Goal: Task Accomplishment & Management: Use online tool/utility

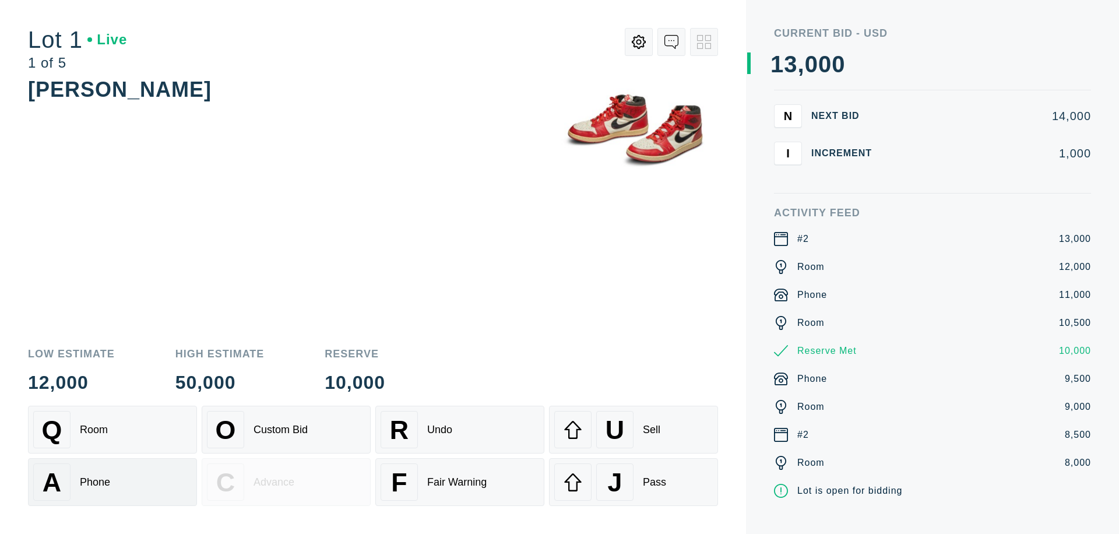
click at [113, 482] on div "A Phone" at bounding box center [112, 482] width 159 height 37
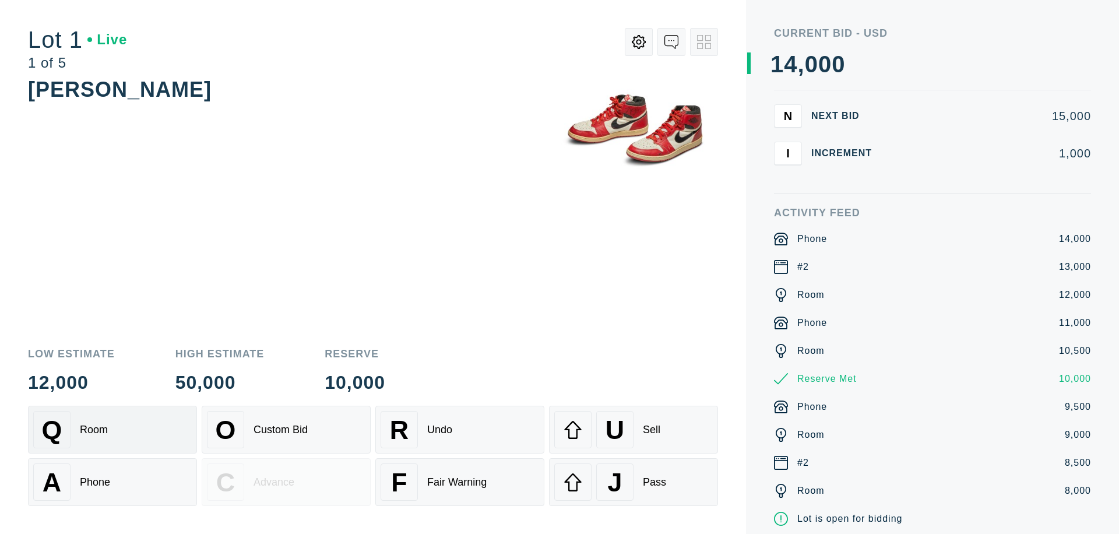
click at [113, 430] on div "Q Room" at bounding box center [112, 429] width 159 height 37
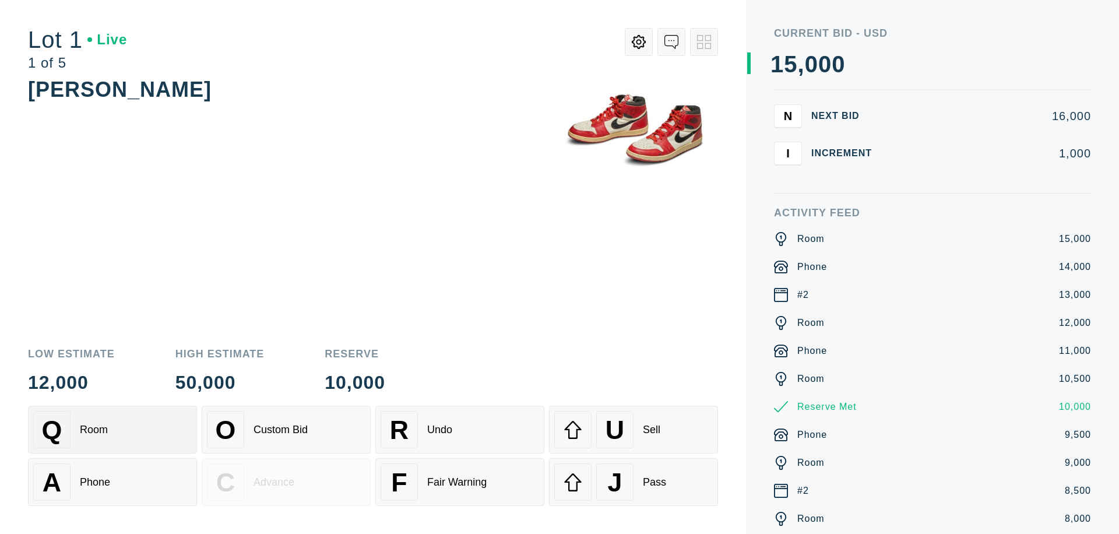
click at [460, 430] on div "R Undo" at bounding box center [460, 429] width 159 height 37
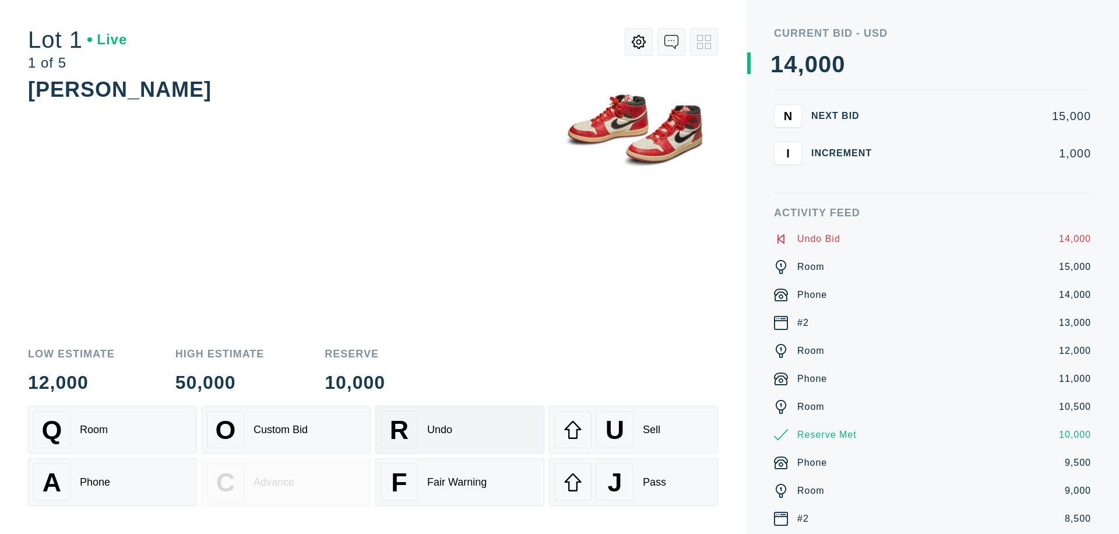
click at [113, 430] on div "Q Room" at bounding box center [112, 429] width 159 height 37
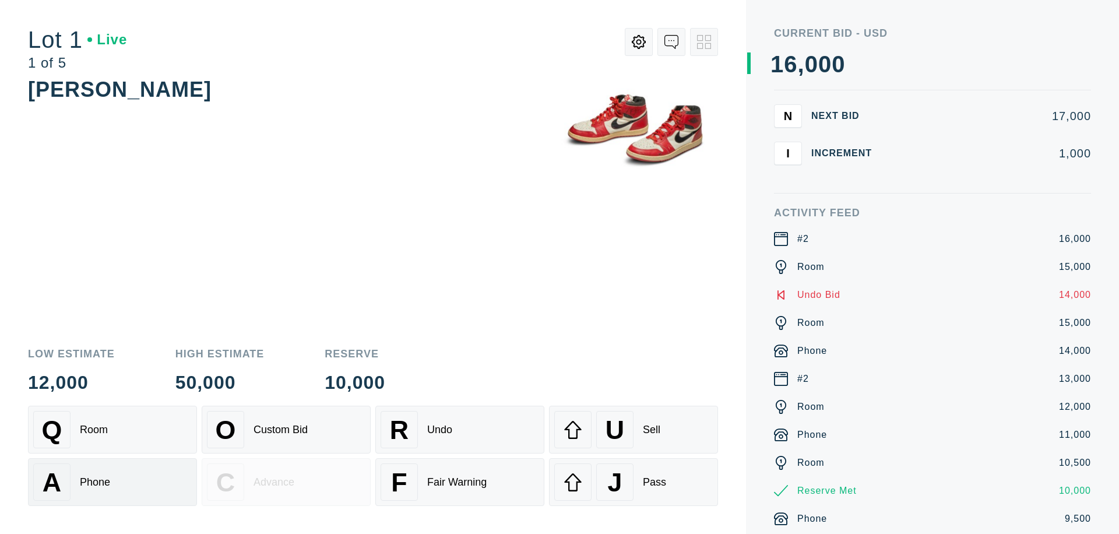
click at [113, 482] on div "A Phone" at bounding box center [112, 482] width 159 height 37
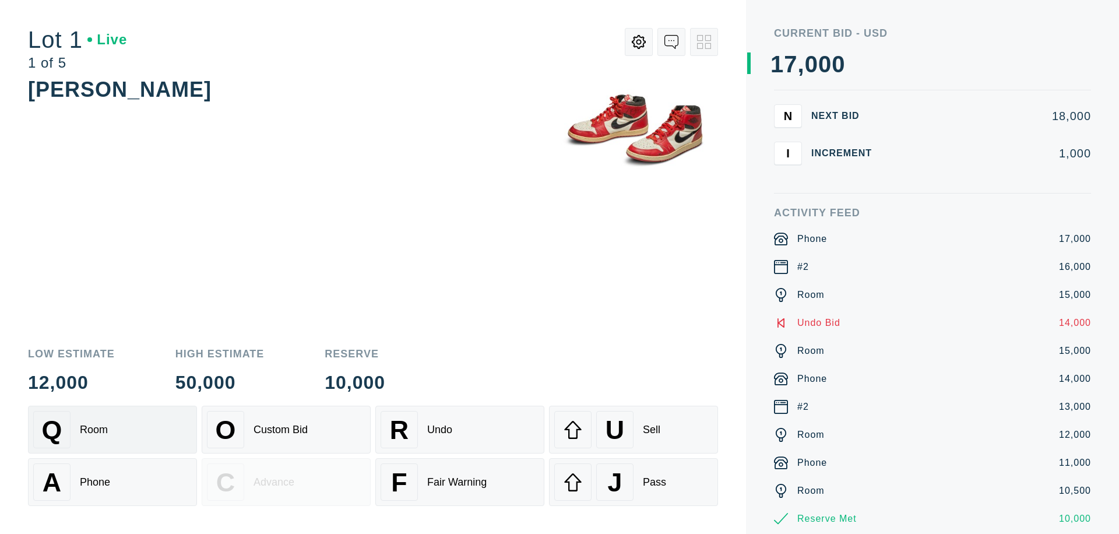
click at [113, 430] on div "Q Room" at bounding box center [112, 429] width 159 height 37
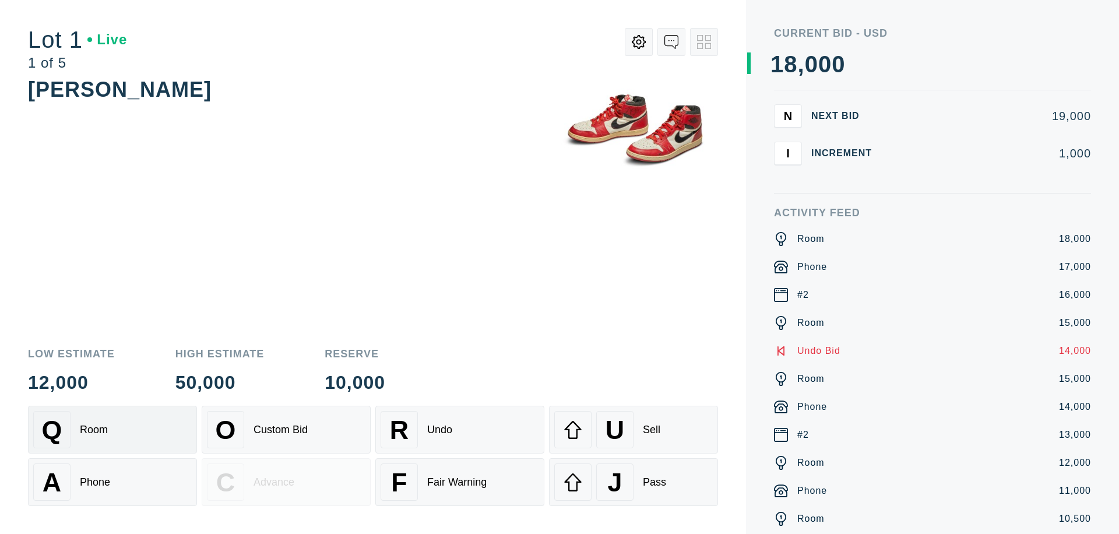
click at [460, 430] on div "R Undo" at bounding box center [460, 429] width 159 height 37
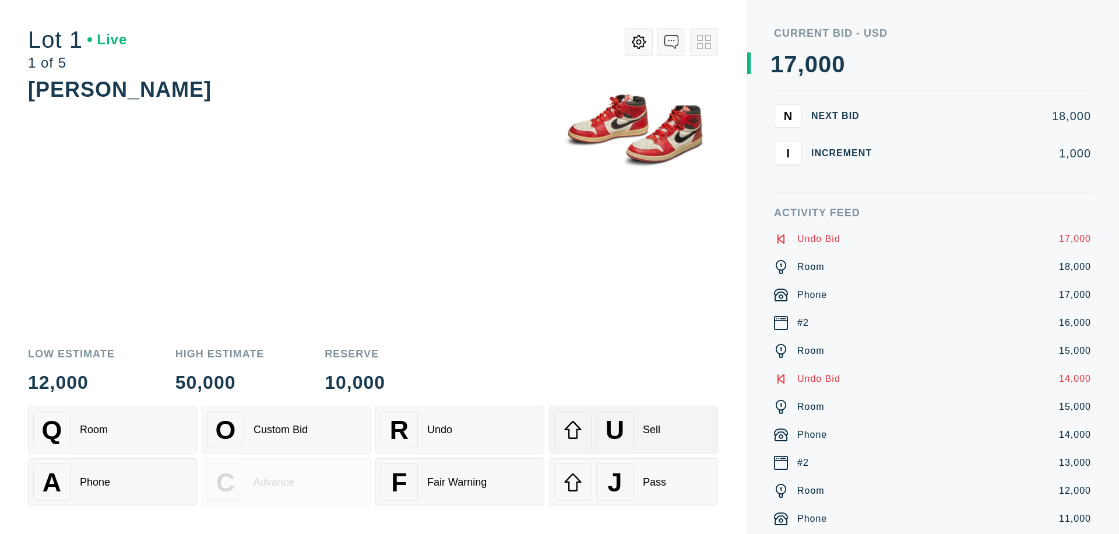
click at [634, 430] on div "U Sell" at bounding box center [633, 429] width 159 height 37
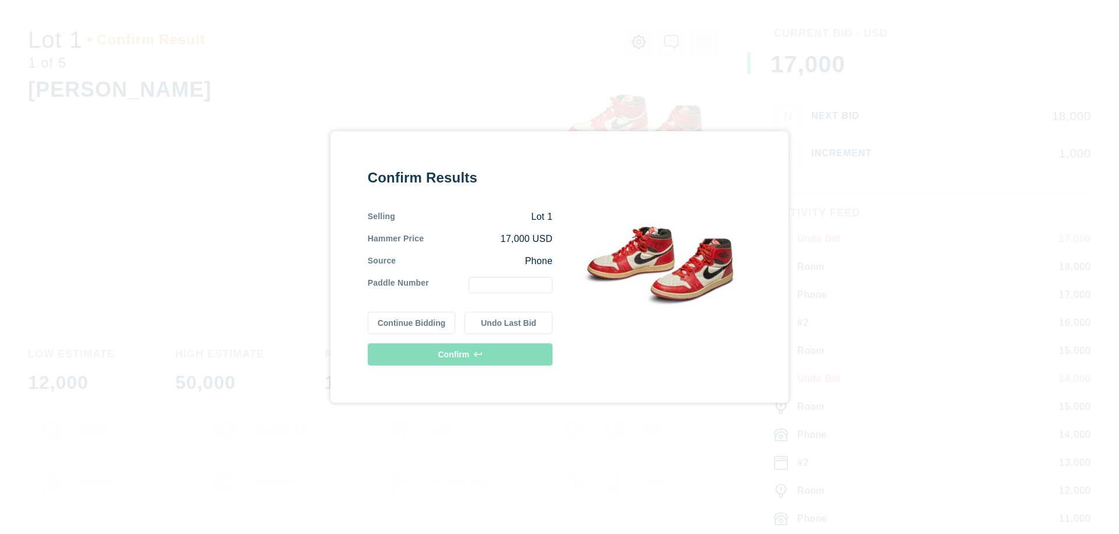
click at [412, 323] on button "Continue Bidding" at bounding box center [412, 323] width 88 height 22
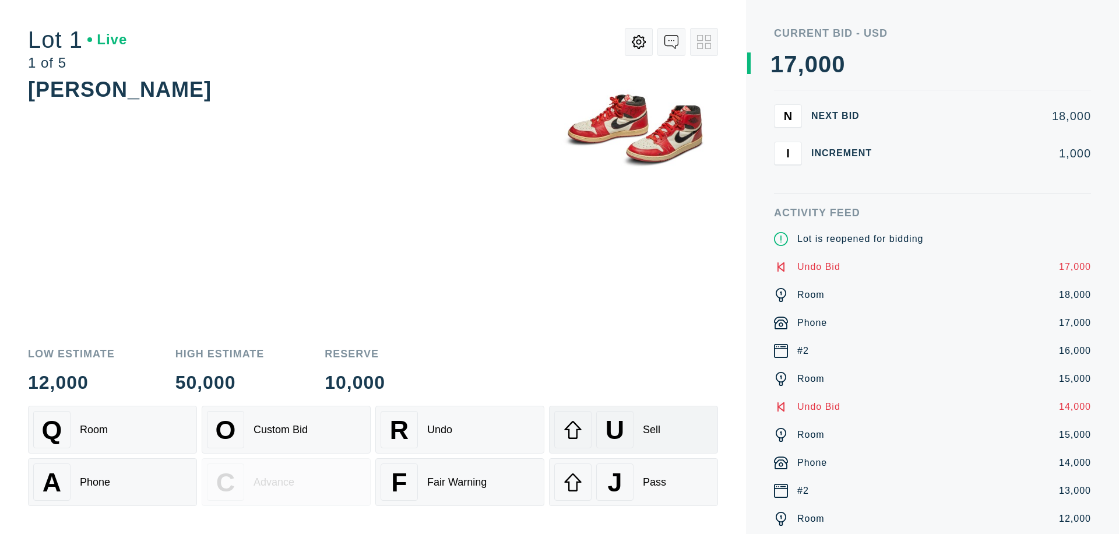
click at [634, 430] on div "U Sell" at bounding box center [633, 429] width 159 height 37
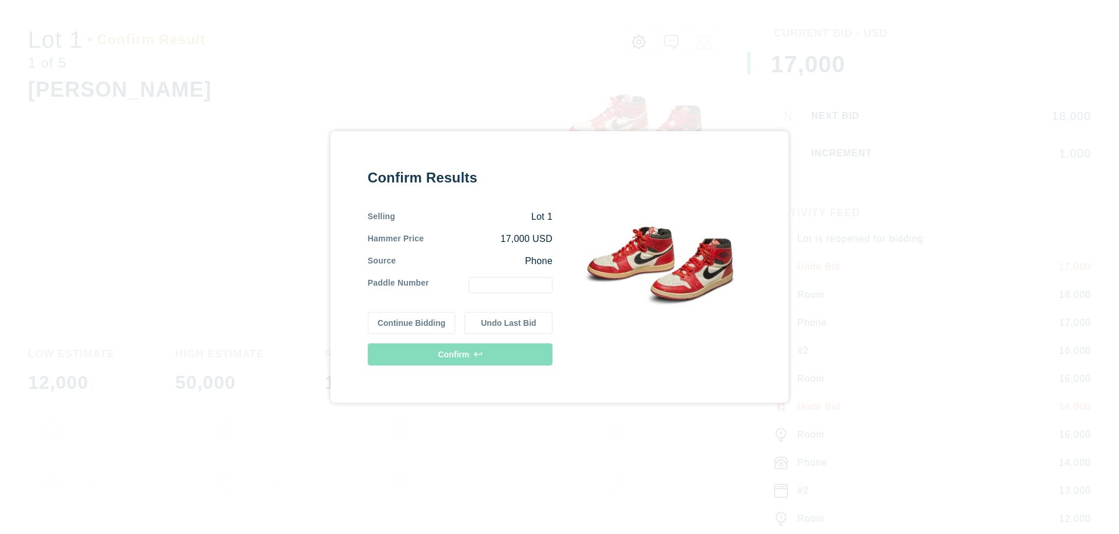
click at [509, 323] on button "Undo Last Bid" at bounding box center [509, 323] width 88 height 22
click at [412, 321] on button "Continue Bidding" at bounding box center [412, 321] width 88 height 22
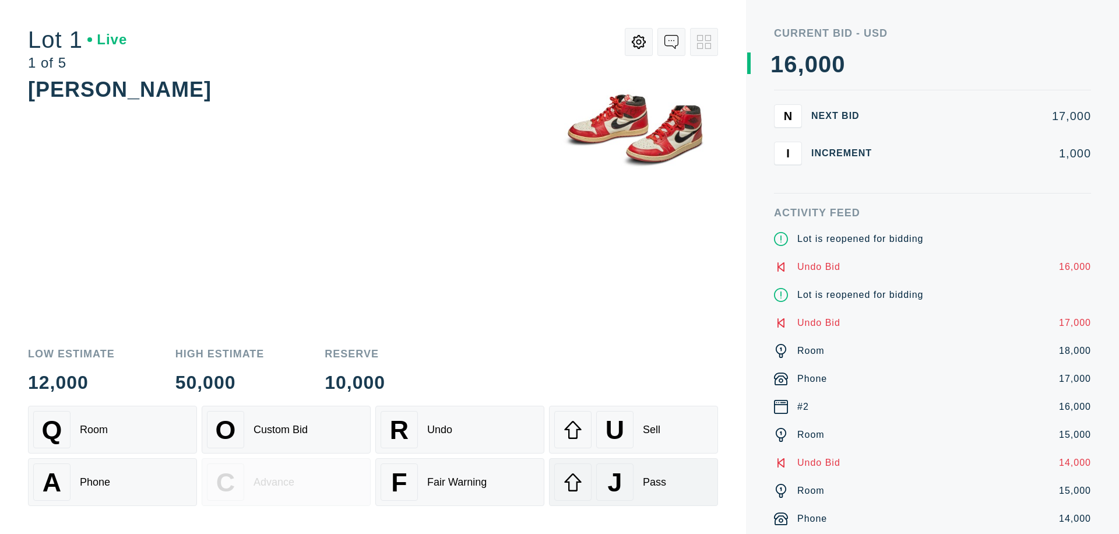
click at [634, 482] on div "J Pass" at bounding box center [633, 482] width 159 height 37
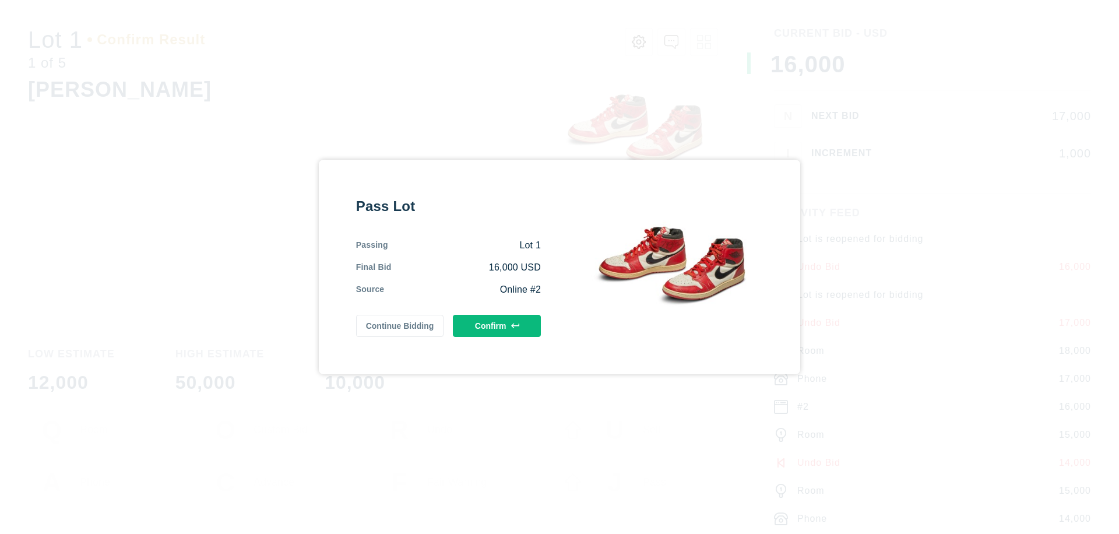
click at [497, 326] on button "Confirm" at bounding box center [497, 326] width 88 height 22
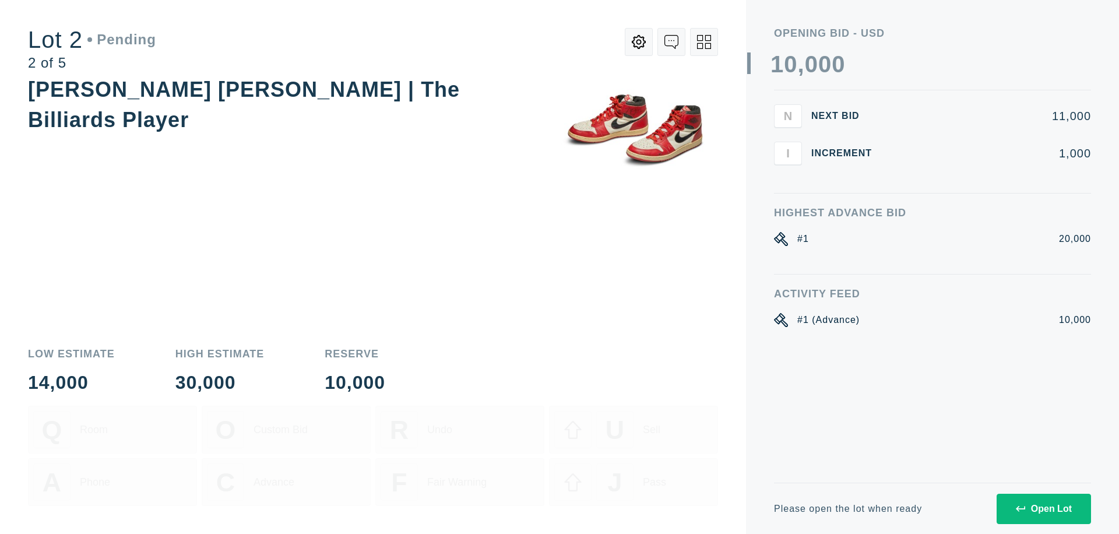
click at [1044, 508] on div "Open Lot" at bounding box center [1044, 509] width 56 height 10
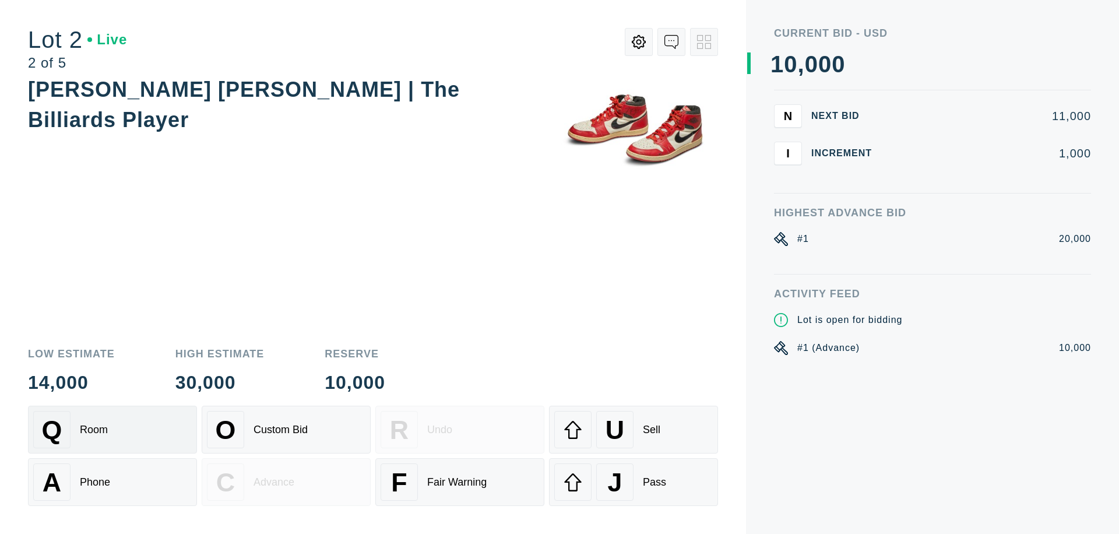
click at [113, 430] on div "Q Room" at bounding box center [112, 429] width 159 height 37
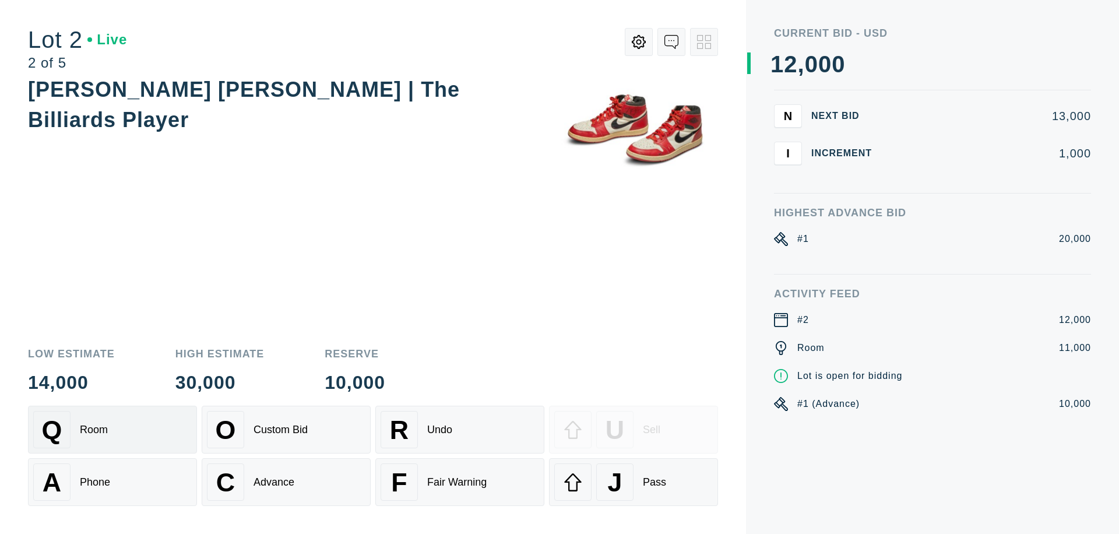
click at [286, 482] on div "Advance" at bounding box center [274, 482] width 41 height 12
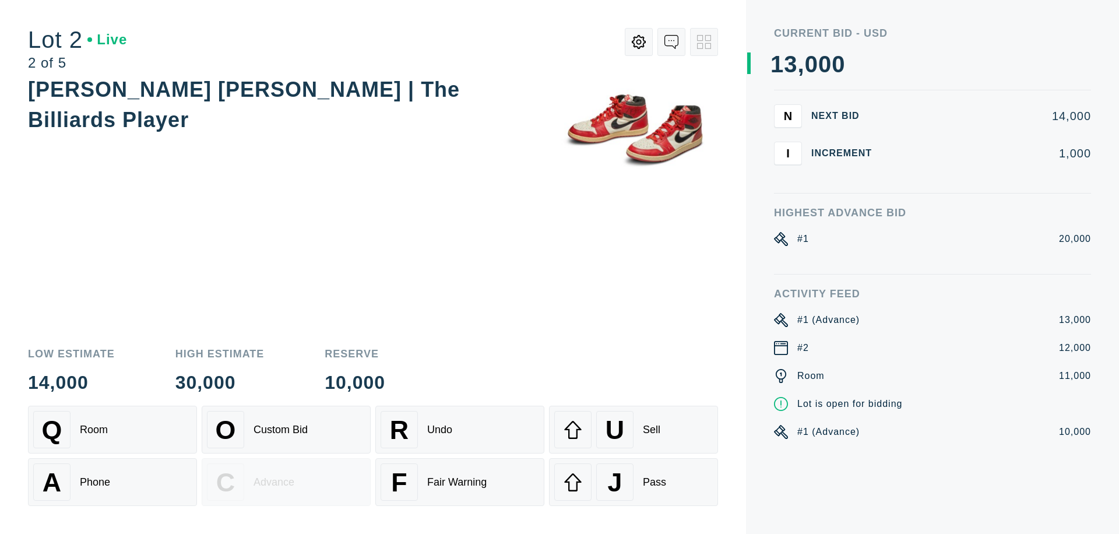
click at [634, 430] on div "U Sell" at bounding box center [633, 429] width 159 height 37
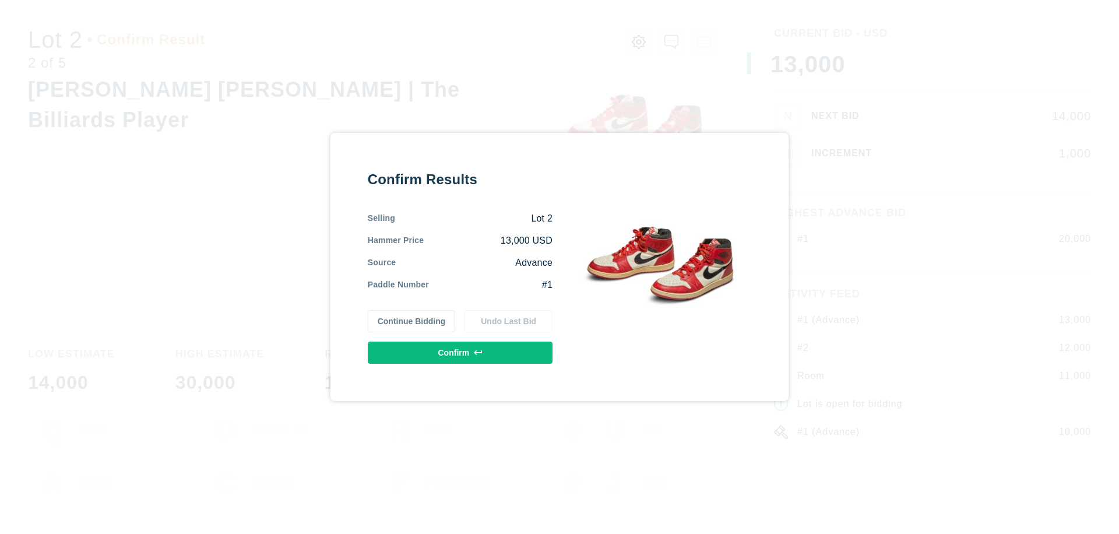
click at [461, 353] on button "Confirm" at bounding box center [460, 353] width 185 height 22
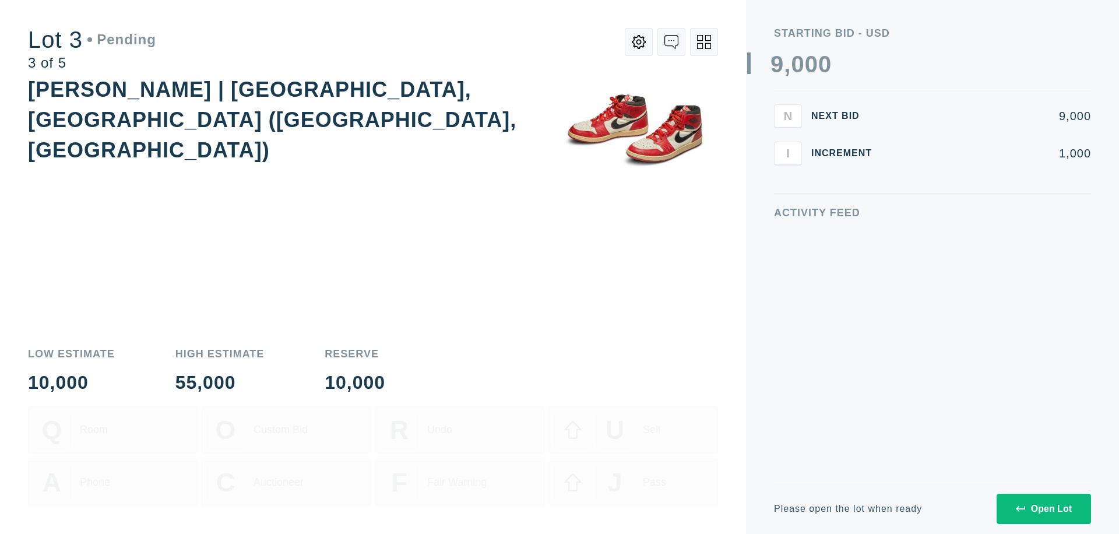
click at [1044, 508] on div "Open Lot" at bounding box center [1044, 509] width 56 height 10
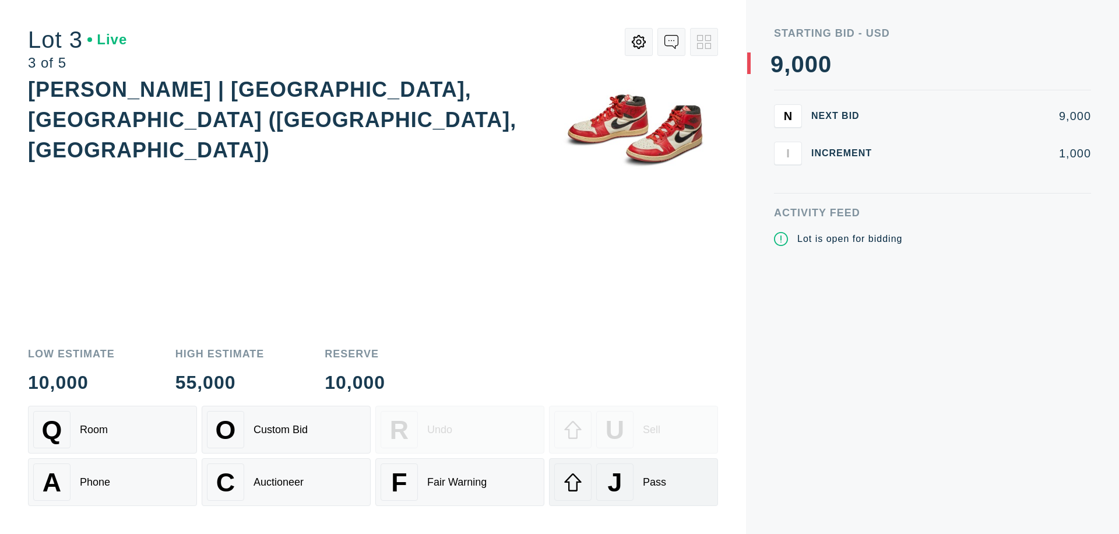
click at [634, 482] on div "J Pass" at bounding box center [633, 482] width 159 height 37
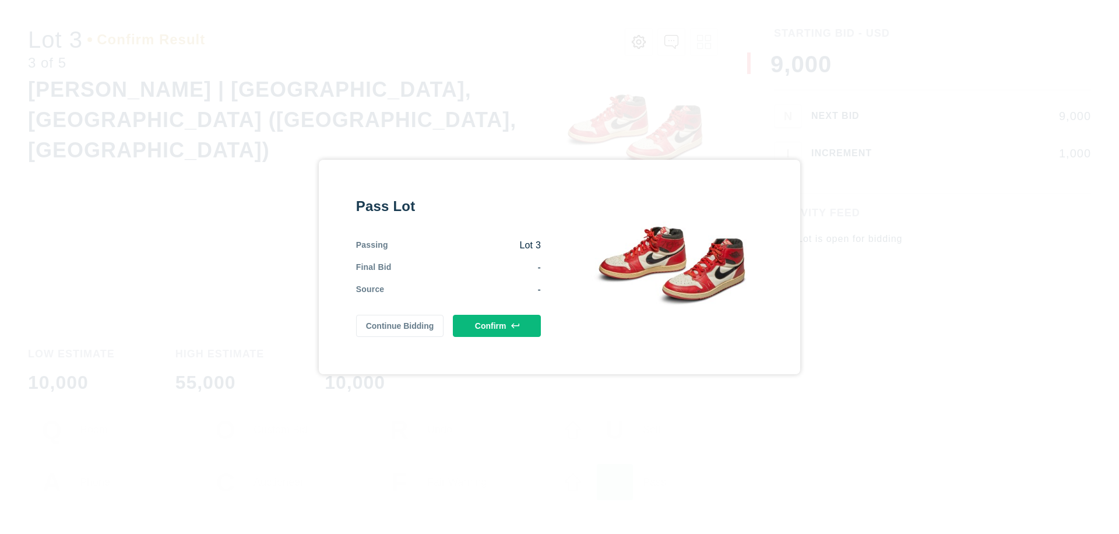
click at [497, 326] on button "Confirm" at bounding box center [497, 326] width 88 height 22
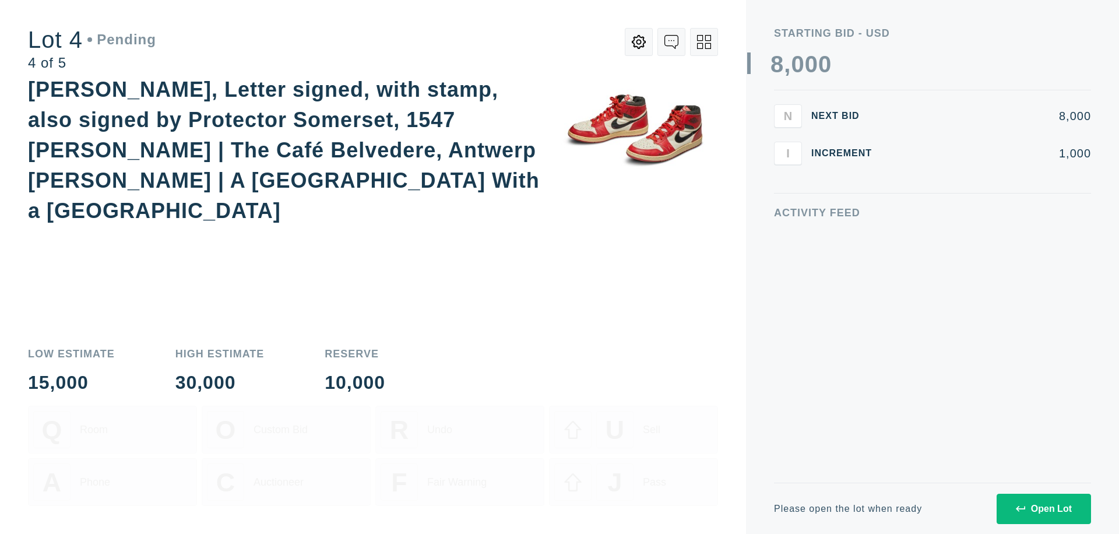
click at [1044, 508] on div "Open Lot" at bounding box center [1044, 509] width 56 height 10
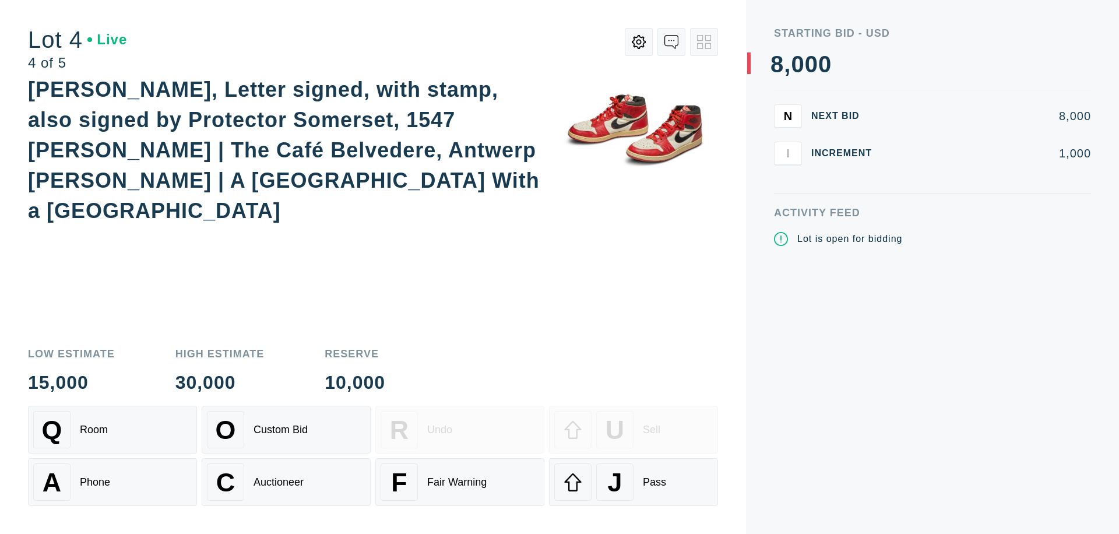
click at [113, 430] on div "Q Room" at bounding box center [112, 429] width 159 height 37
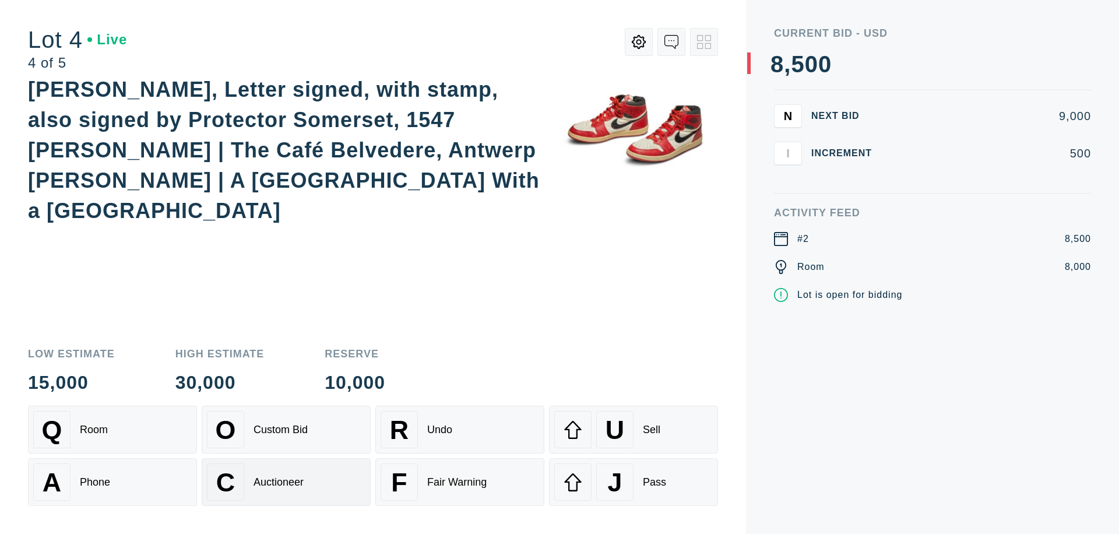
click at [286, 482] on div "Auctioneer" at bounding box center [279, 482] width 50 height 12
click at [634, 482] on div "J Pass" at bounding box center [633, 482] width 159 height 37
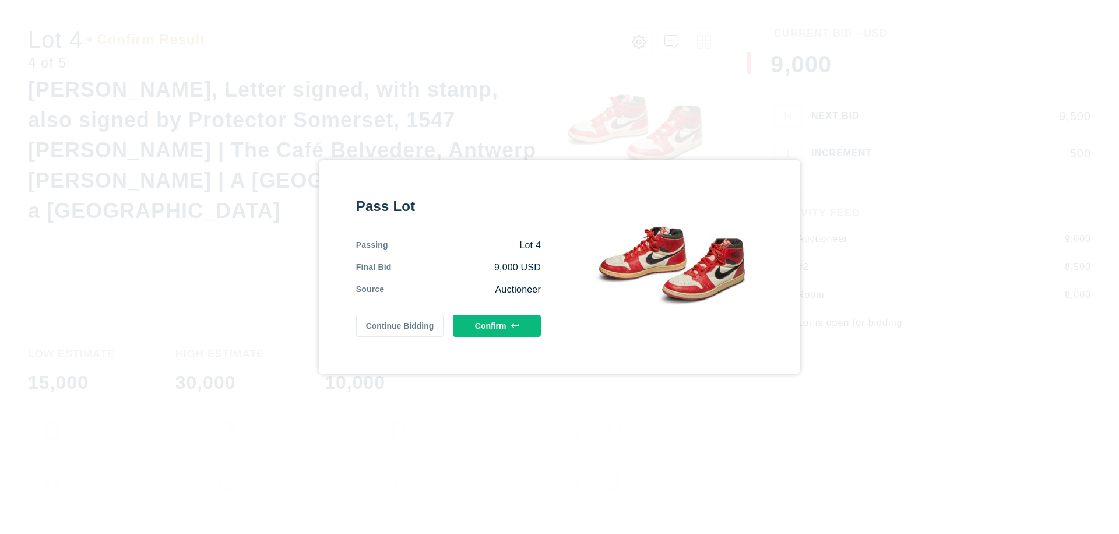
click at [497, 326] on button "Confirm" at bounding box center [497, 326] width 88 height 22
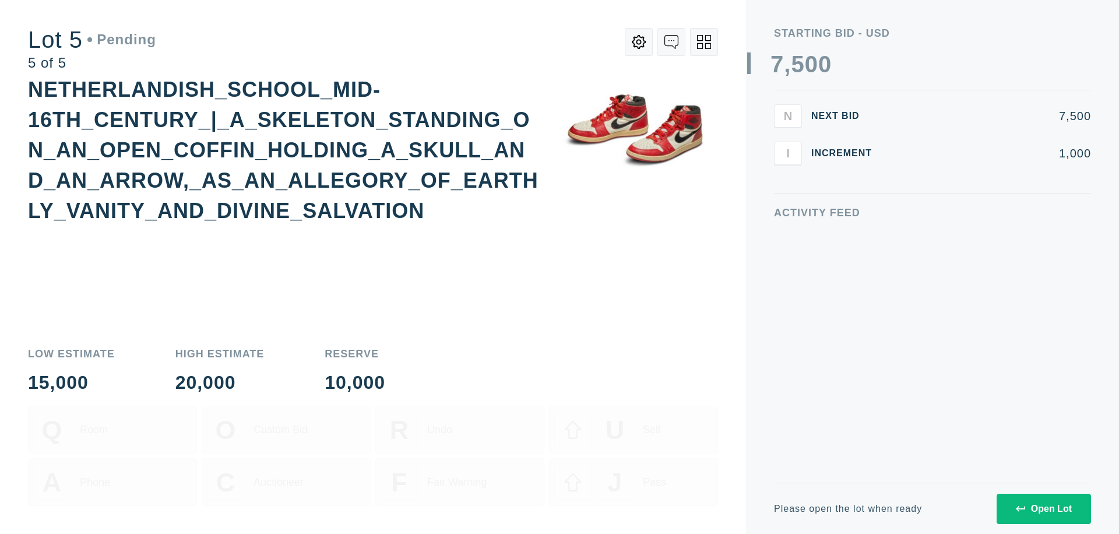
click at [1044, 508] on div "Open Lot" at bounding box center [1044, 509] width 56 height 10
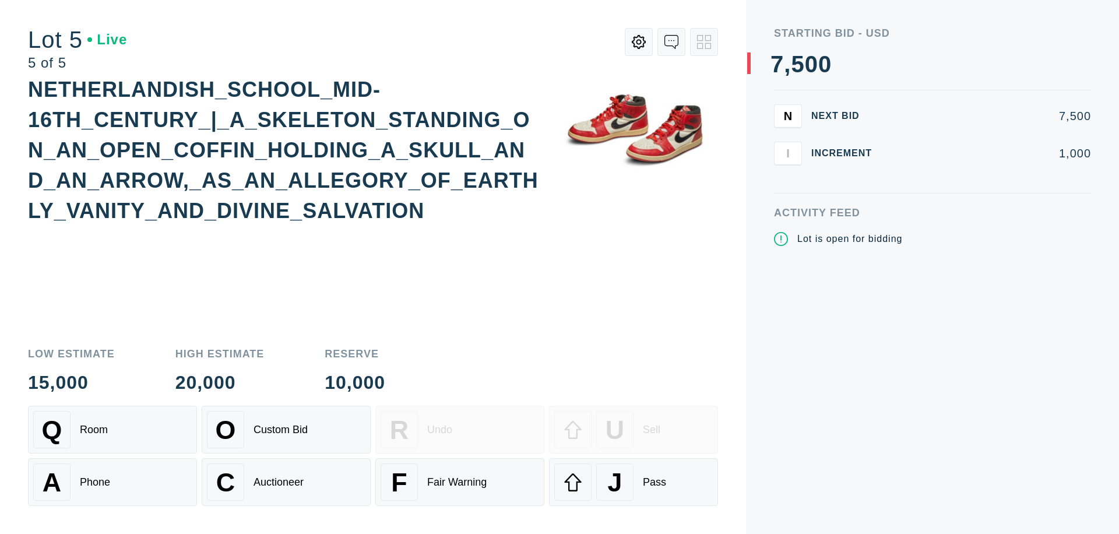
click at [113, 430] on div "Q Room" at bounding box center [112, 429] width 159 height 37
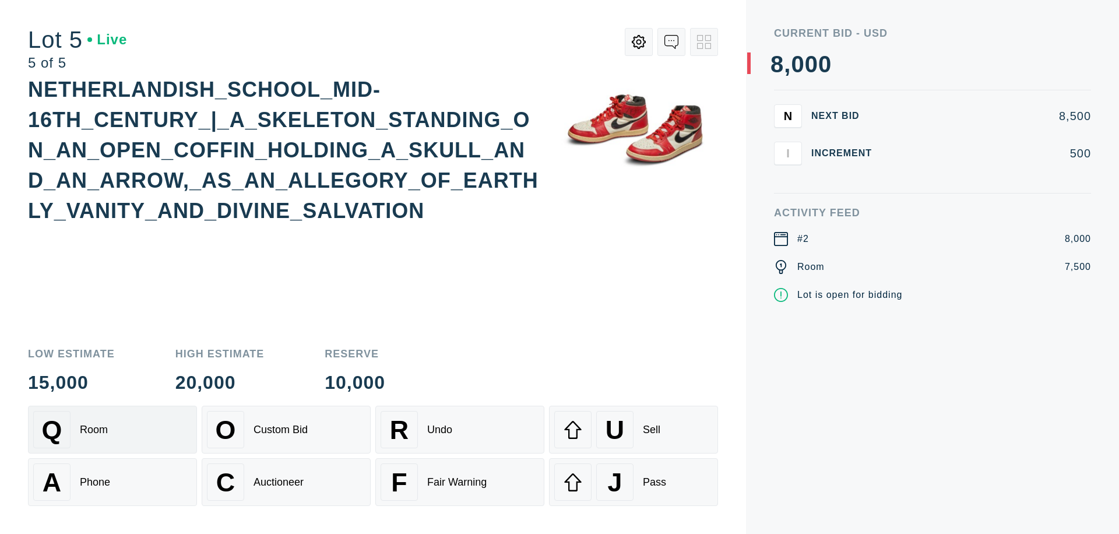
click at [113, 430] on div "Q Room" at bounding box center [112, 429] width 159 height 37
click at [634, 430] on div "U Sell" at bounding box center [633, 429] width 159 height 37
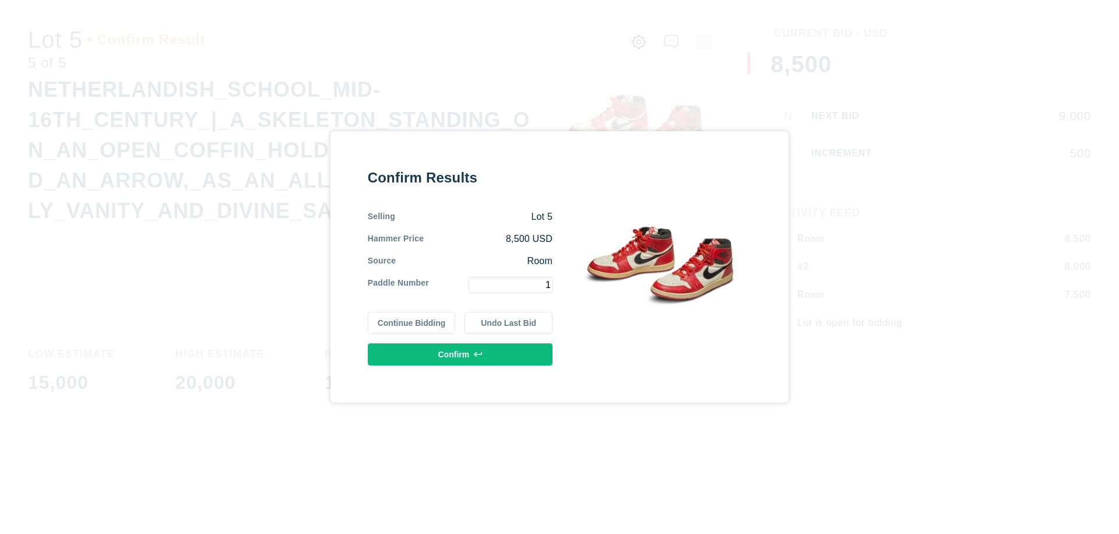
type input "1"
click at [461, 354] on button "Confirm" at bounding box center [460, 354] width 185 height 22
